Goal: Information Seeking & Learning: Learn about a topic

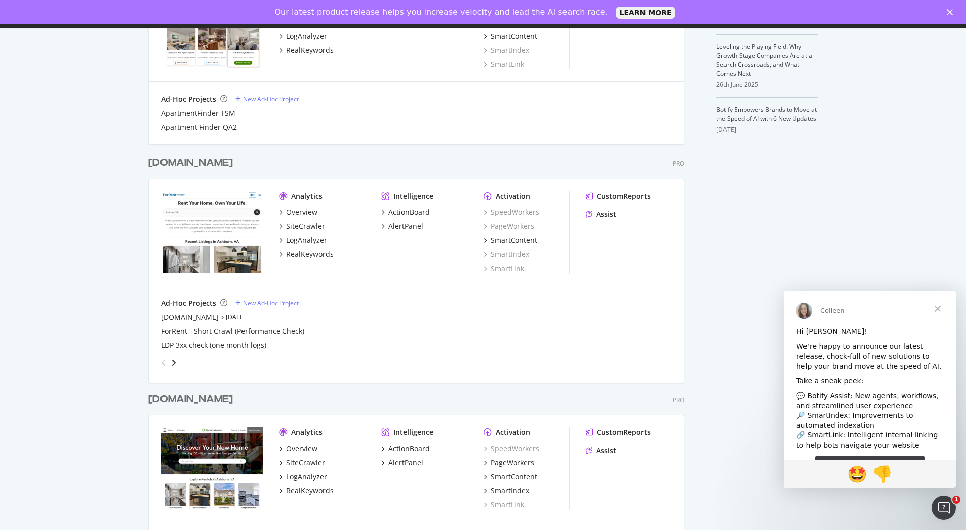
scroll to position [445, 0]
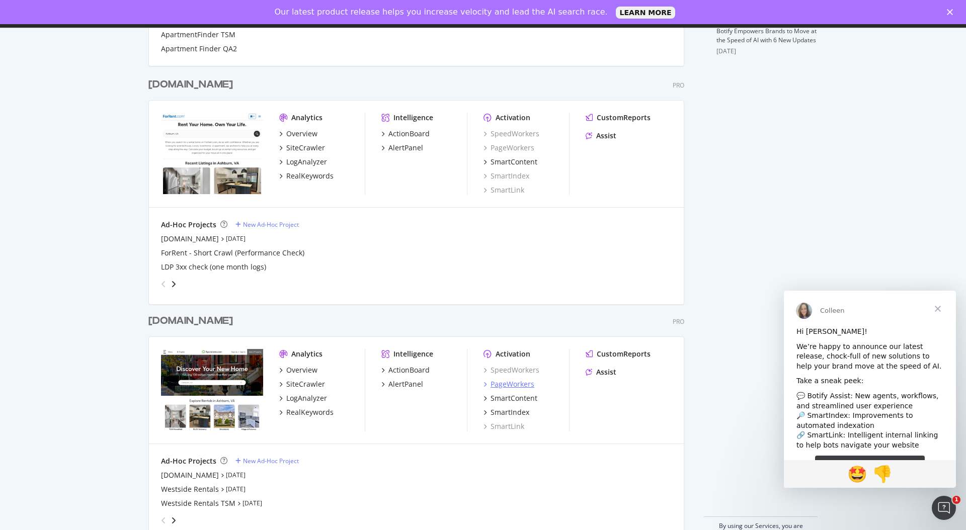
click at [515, 388] on div "PageWorkers" at bounding box center [513, 384] width 44 height 10
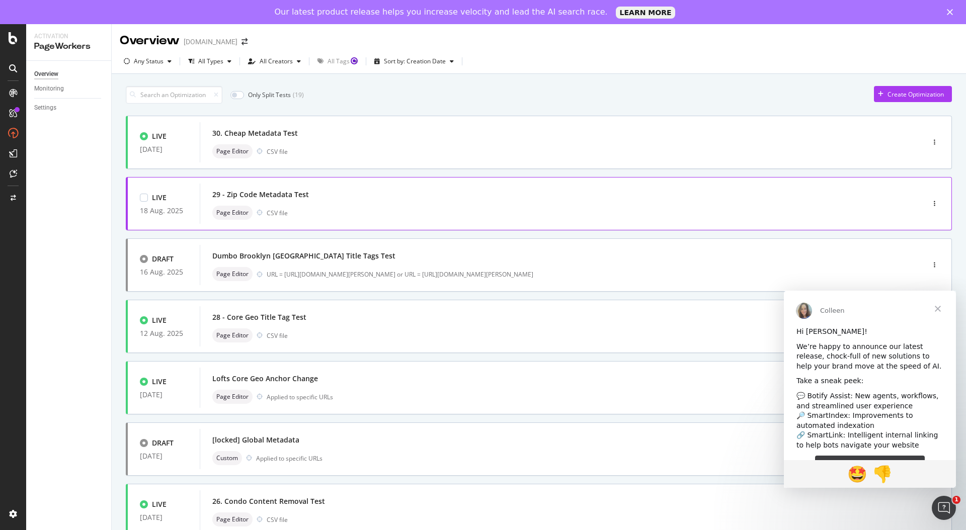
click at [451, 198] on div "29 - Zip Code Metadata Test" at bounding box center [546, 195] width 669 height 14
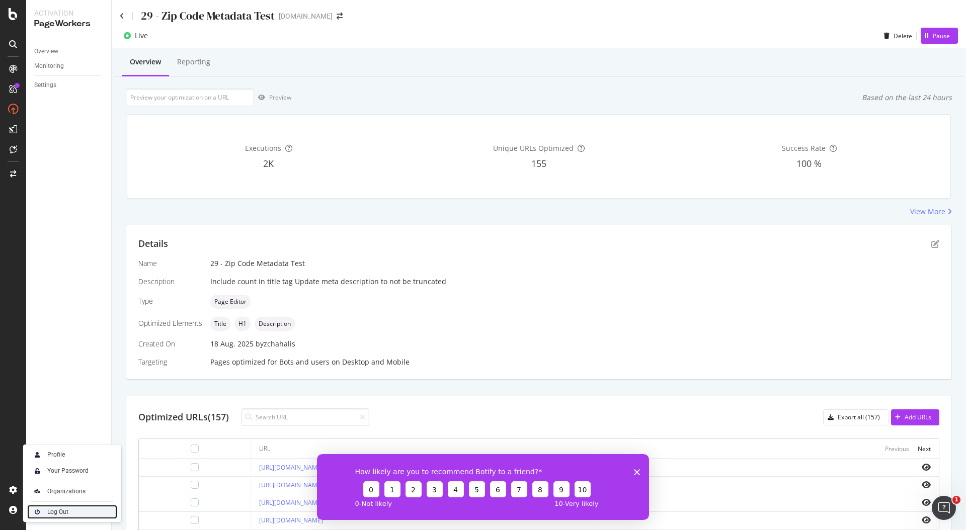
click at [61, 513] on div "Log Out" at bounding box center [57, 512] width 21 height 8
